Goal: Information Seeking & Learning: Learn about a topic

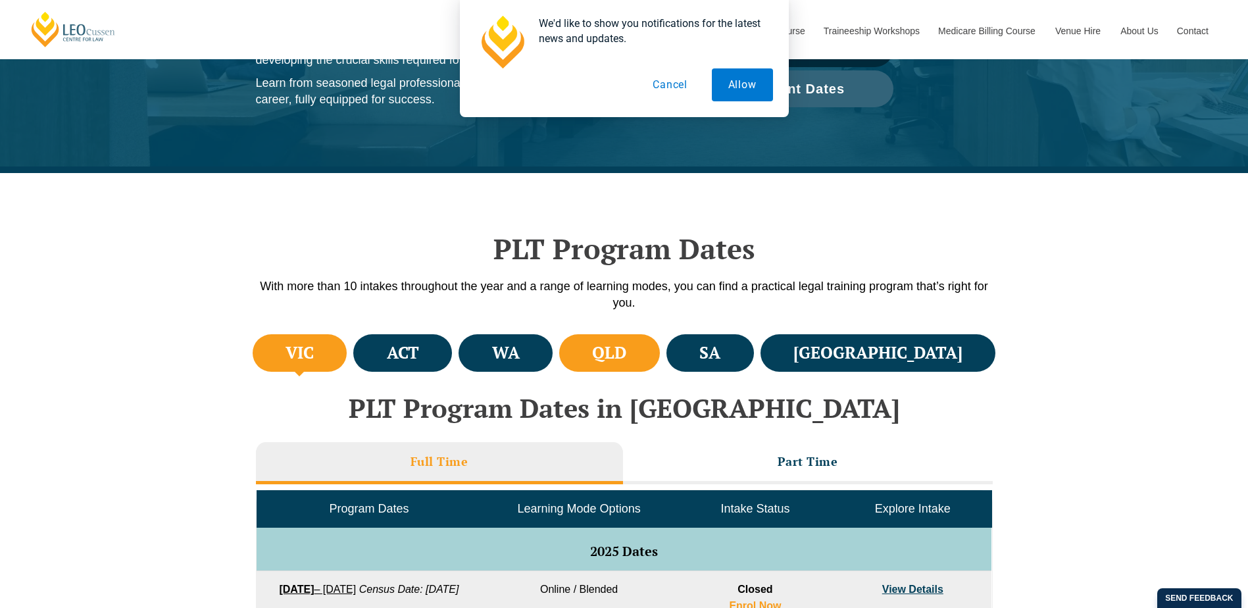
click at [660, 360] on li "QLD" at bounding box center [609, 352] width 101 height 37
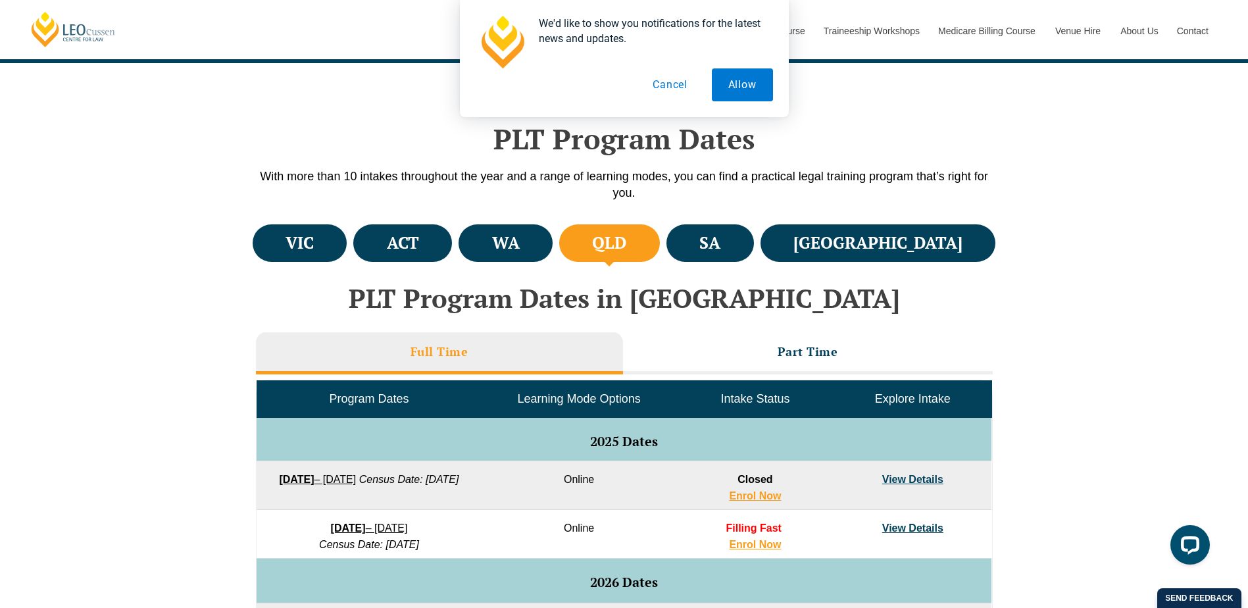
click at [929, 527] on link "View Details" at bounding box center [912, 527] width 61 height 11
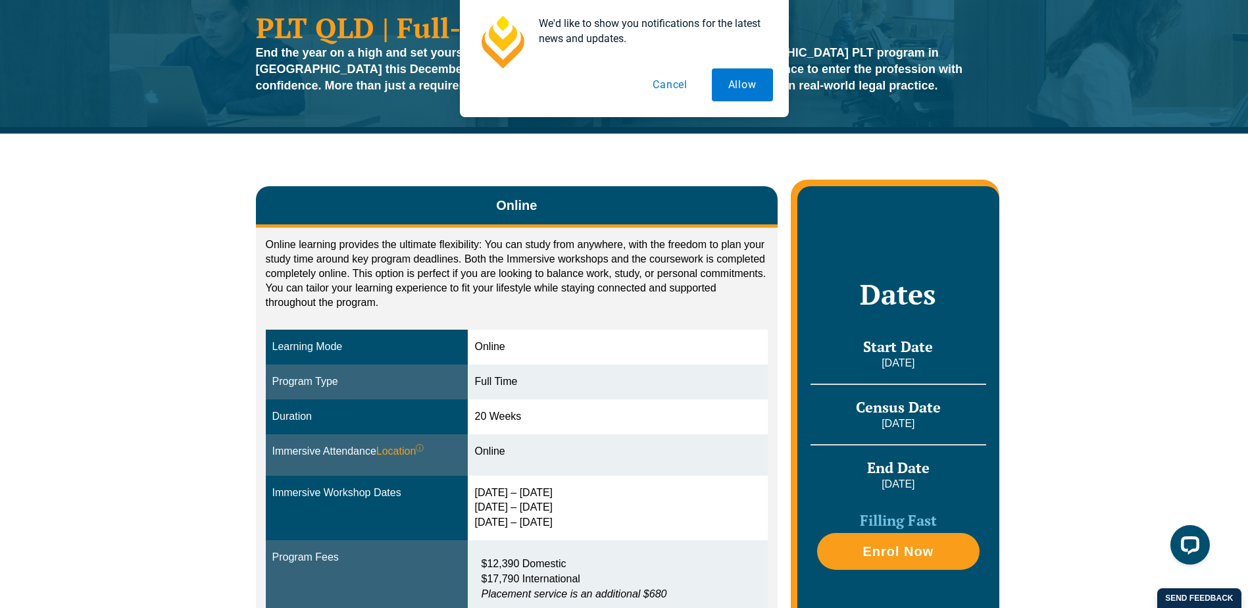
scroll to position [219, 0]
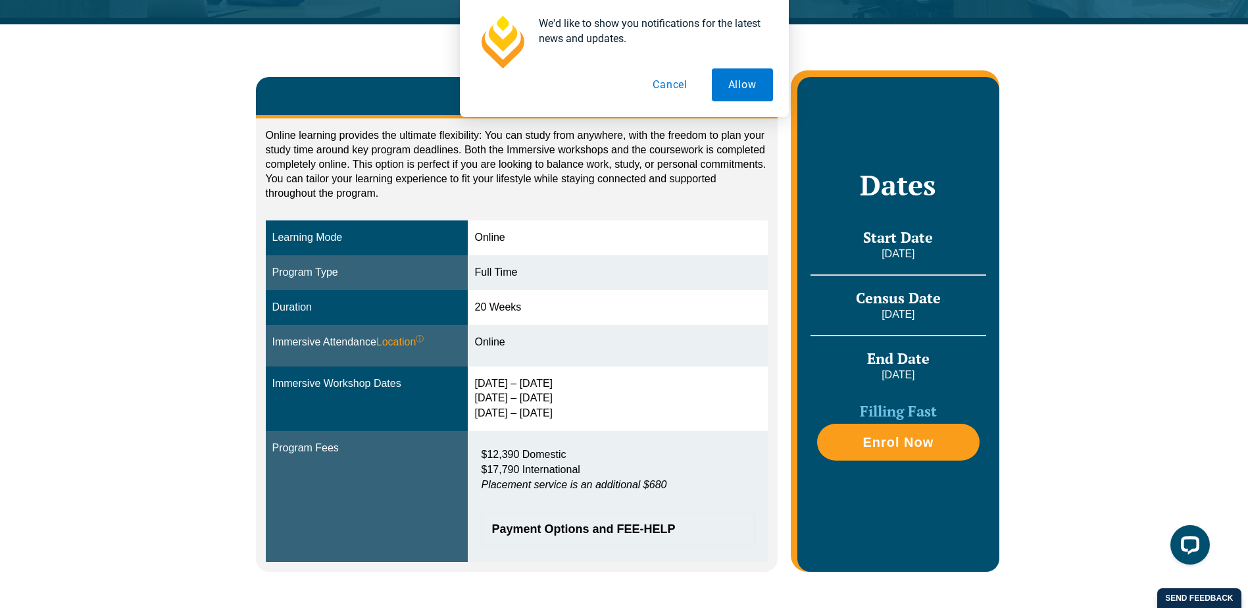
click at [670, 87] on button "Cancel" at bounding box center [670, 84] width 68 height 33
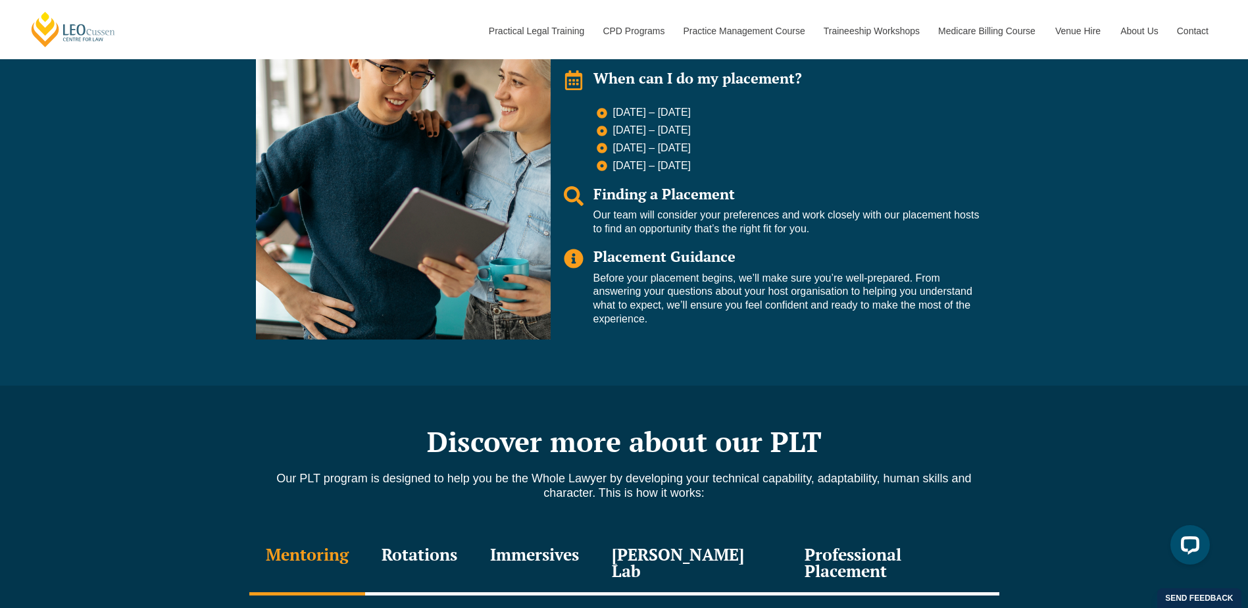
scroll to position [1206, 0]
